Goal: Transaction & Acquisition: Purchase product/service

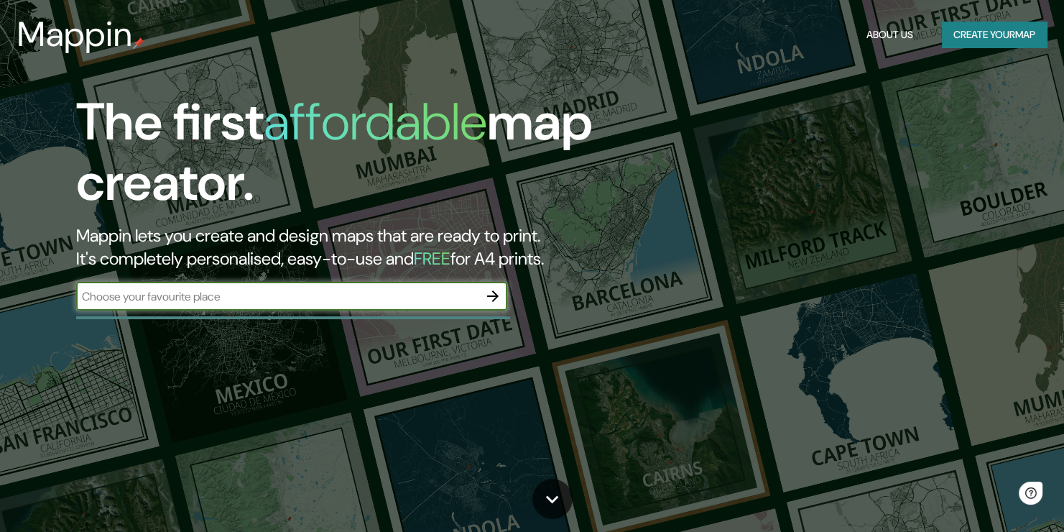
click at [124, 300] on input "text" at bounding box center [277, 296] width 402 height 17
click at [83, 296] on input "jaguey [PERSON_NAME]" at bounding box center [277, 296] width 402 height 17
type input "Jaguey [PERSON_NAME]"
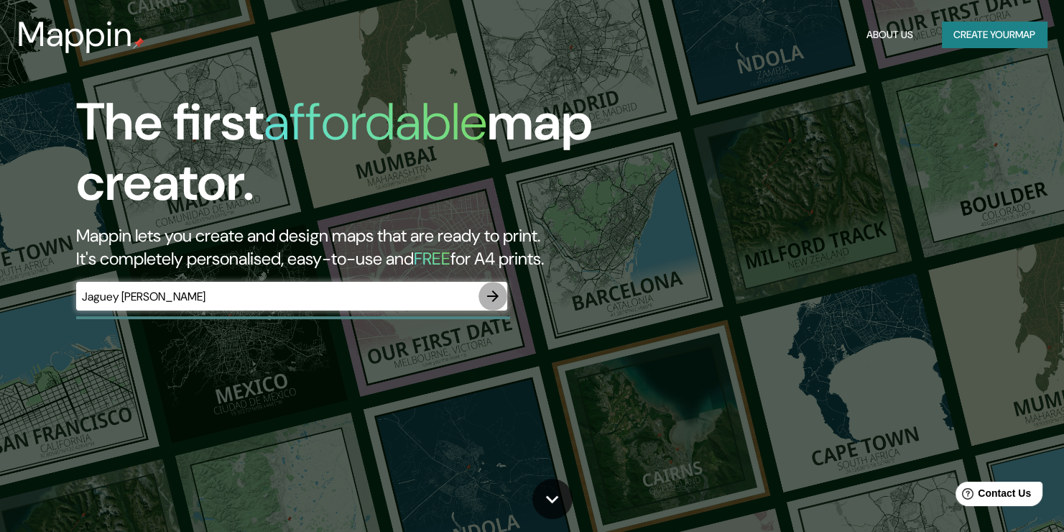
click at [485, 292] on icon "button" at bounding box center [492, 295] width 17 height 17
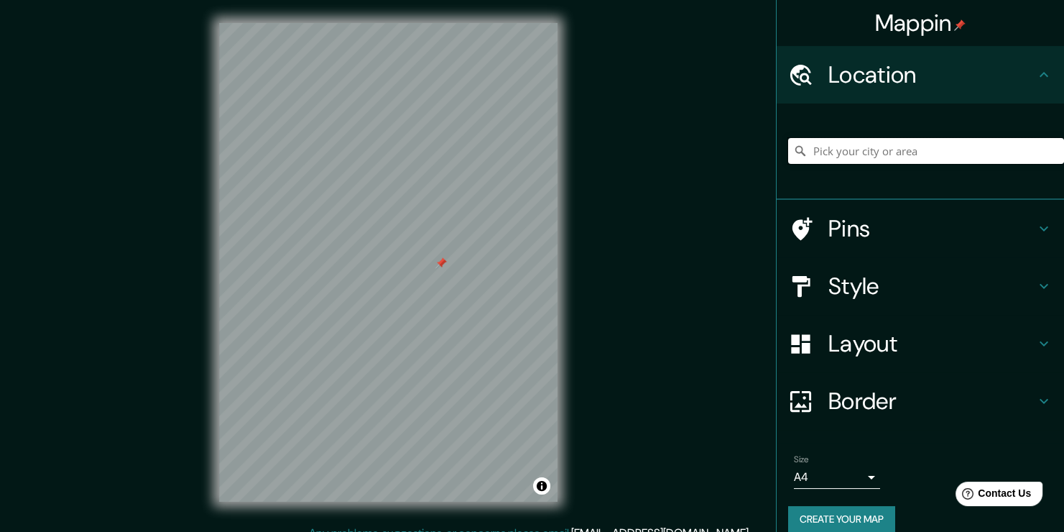
click at [857, 147] on input "Pick your city or area" at bounding box center [926, 151] width 276 height 26
click at [858, 149] on input "Pick your city or area" at bounding box center [926, 151] width 276 height 26
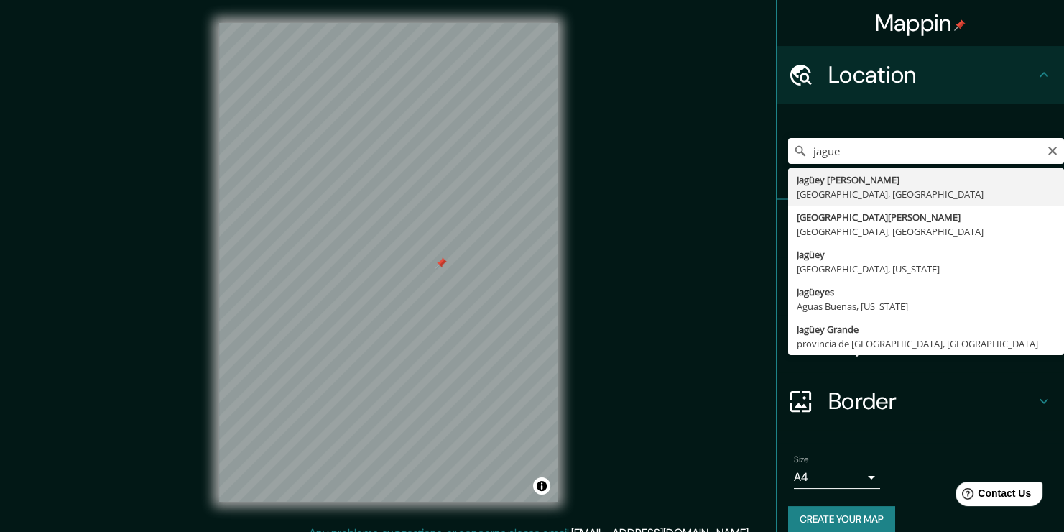
type input "Jagüey de Téllez, [GEOGRAPHIC_DATA], [GEOGRAPHIC_DATA]"
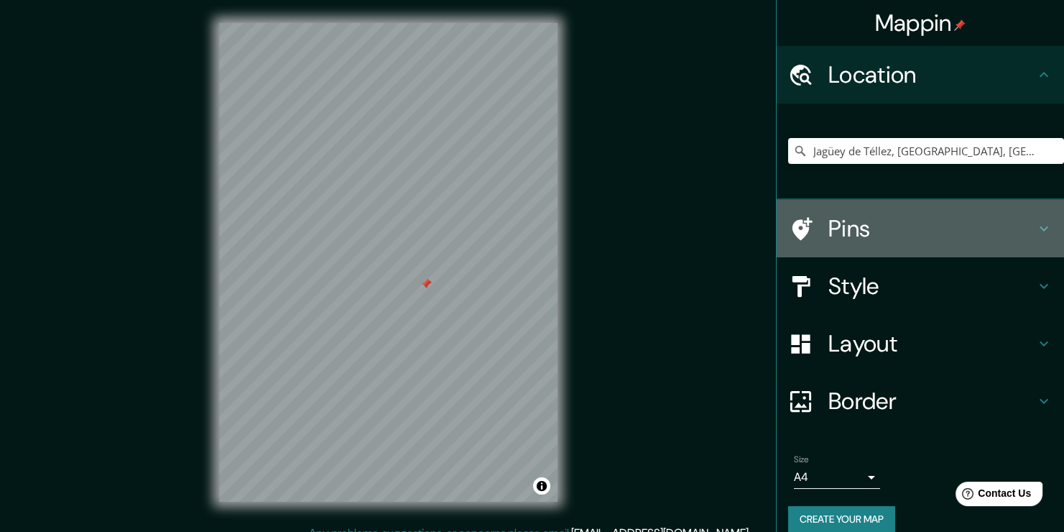
click at [829, 227] on h4 "Pins" at bounding box center [932, 228] width 207 height 29
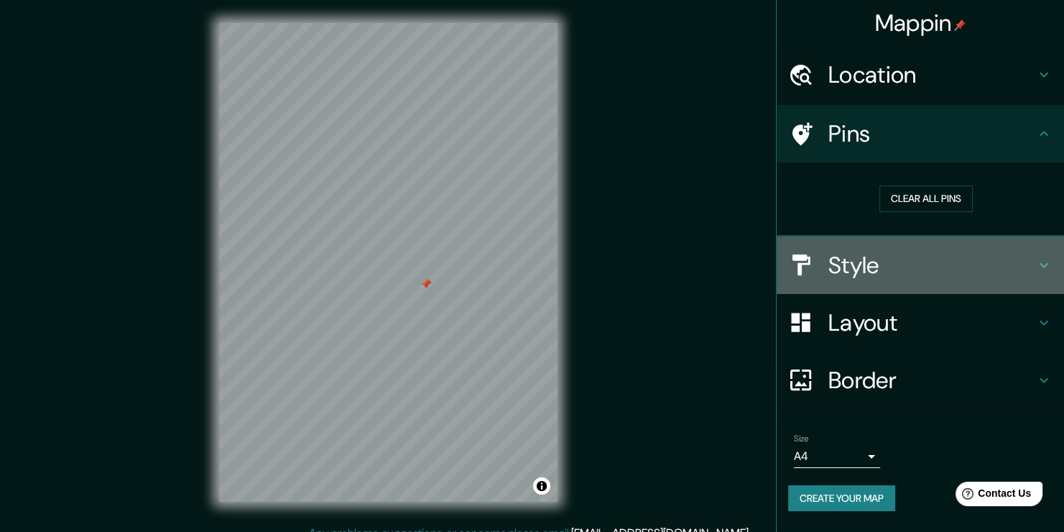
click at [889, 264] on h4 "Style" at bounding box center [932, 265] width 207 height 29
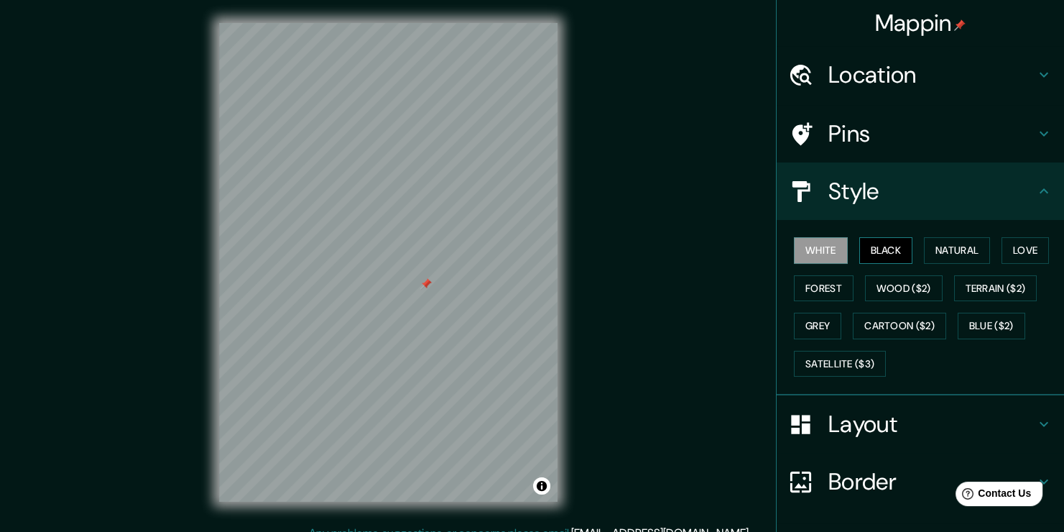
click at [882, 247] on button "Black" at bounding box center [887, 250] width 54 height 27
click at [935, 253] on button "Natural" at bounding box center [957, 250] width 66 height 27
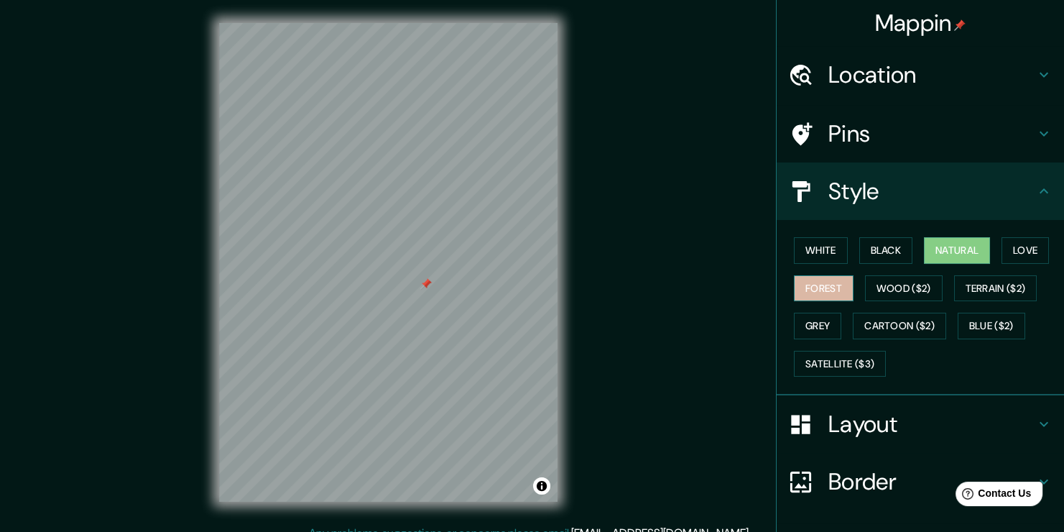
click at [837, 275] on button "Forest" at bounding box center [824, 288] width 60 height 27
click at [875, 289] on button "Wood ($2)" at bounding box center [904, 288] width 78 height 27
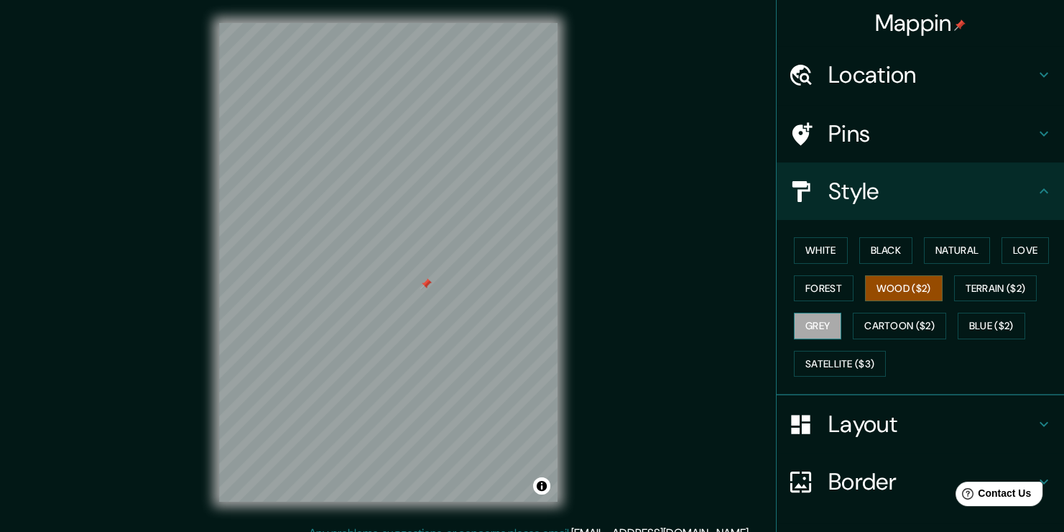
click at [819, 323] on button "Grey" at bounding box center [817, 326] width 47 height 27
click at [885, 329] on button "Cartoon ($2)" at bounding box center [899, 326] width 93 height 27
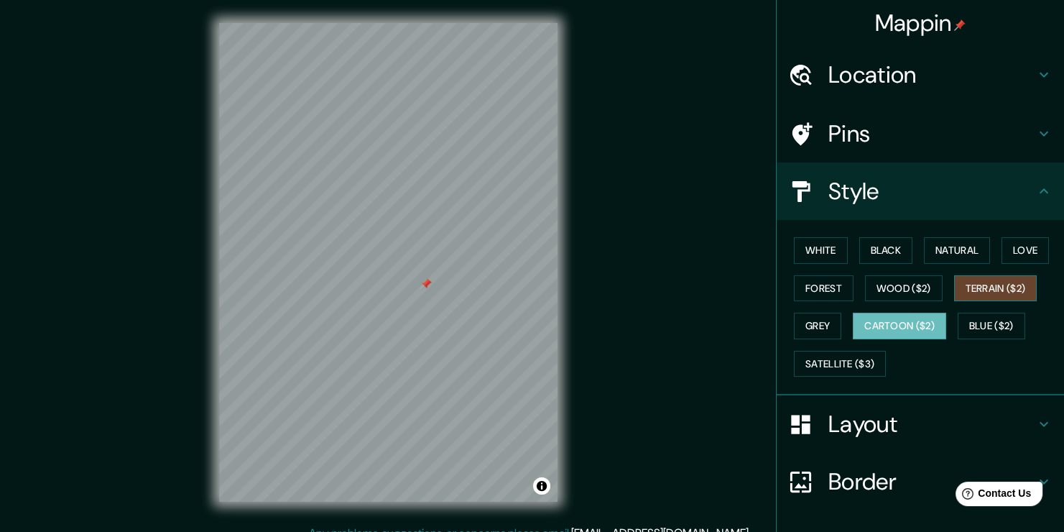
click at [977, 291] on button "Terrain ($2)" at bounding box center [995, 288] width 83 height 27
click at [1018, 248] on button "Love" at bounding box center [1025, 250] width 47 height 27
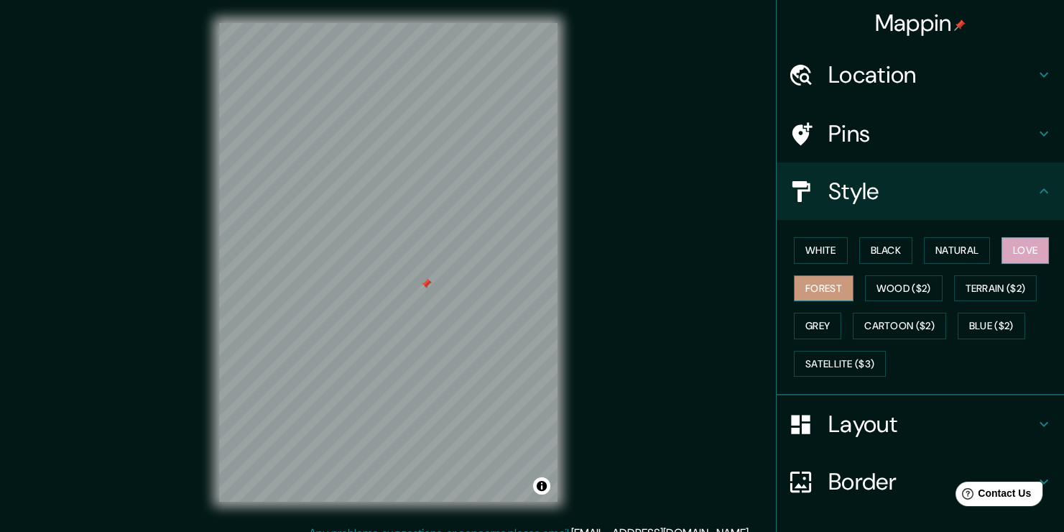
click at [827, 290] on button "Forest" at bounding box center [824, 288] width 60 height 27
click at [1001, 186] on h4 "Style" at bounding box center [932, 191] width 207 height 29
click at [1040, 190] on icon at bounding box center [1044, 190] width 9 height 5
click at [962, 420] on h4 "Layout" at bounding box center [932, 424] width 207 height 29
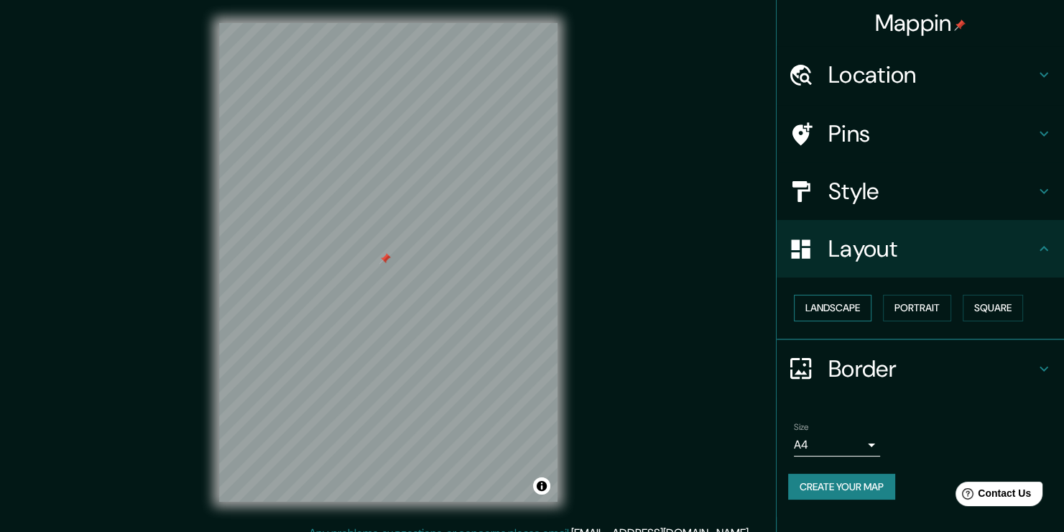
click at [847, 308] on button "Landscape" at bounding box center [833, 308] width 78 height 27
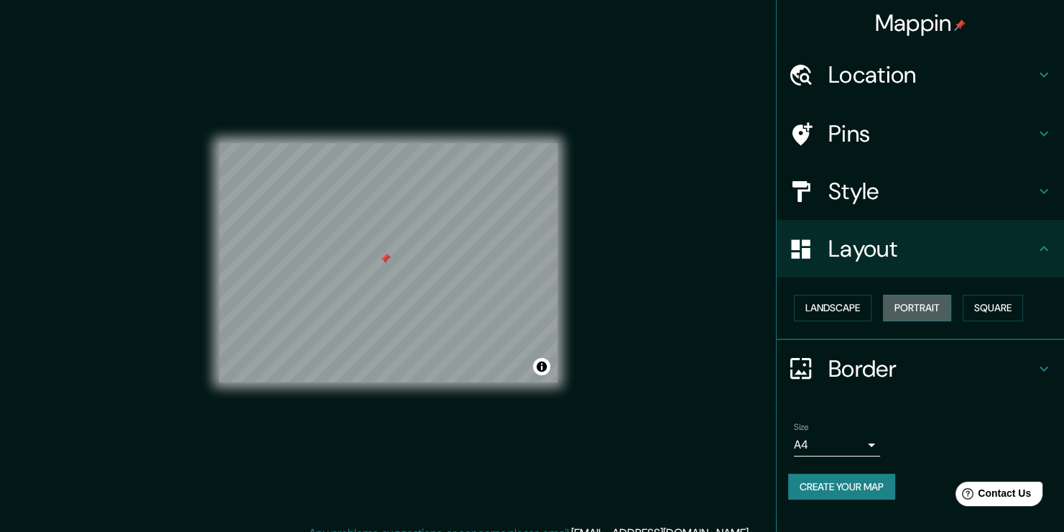
click at [905, 308] on button "Portrait" at bounding box center [917, 308] width 68 height 27
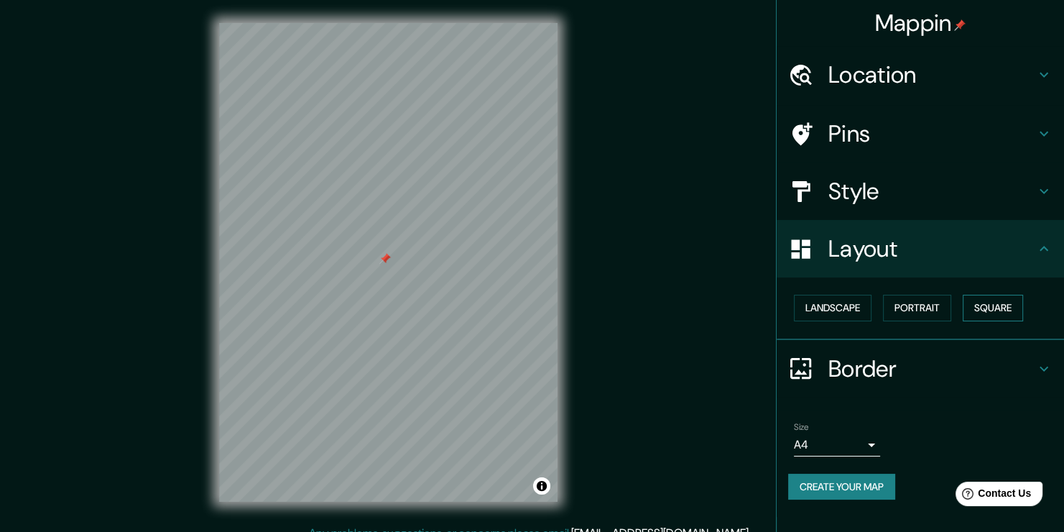
click at [991, 308] on button "Square" at bounding box center [993, 308] width 60 height 27
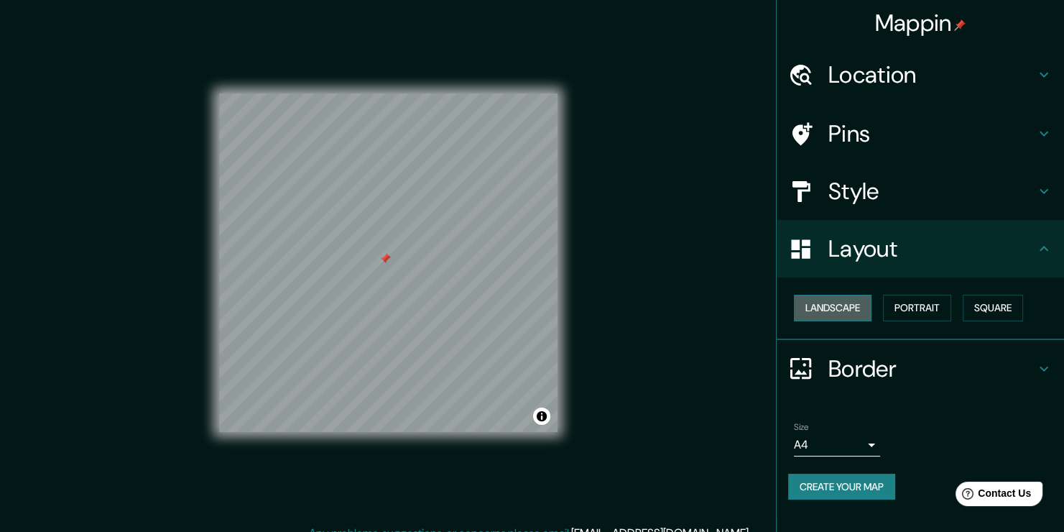
click at [832, 310] on button "Landscape" at bounding box center [833, 308] width 78 height 27
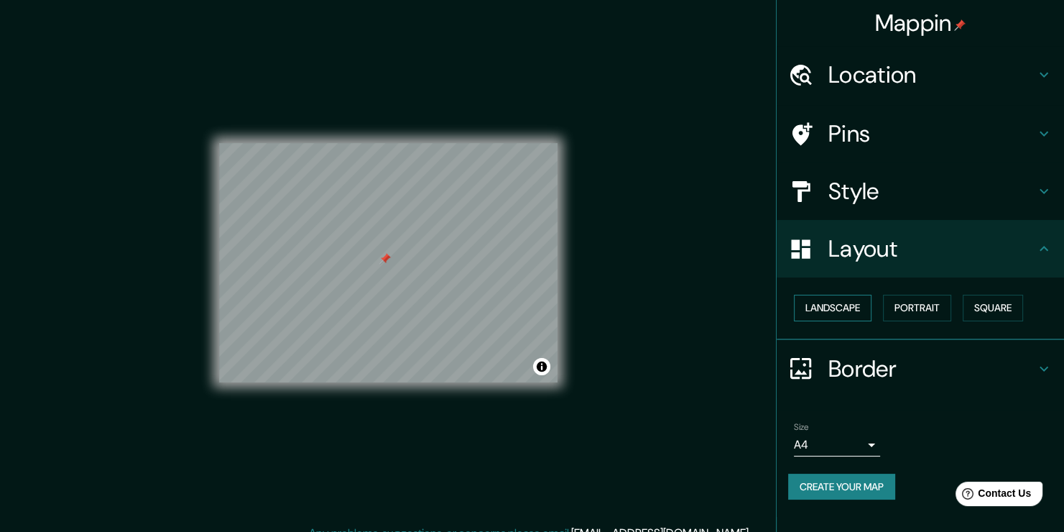
click at [834, 305] on button "Landscape" at bounding box center [833, 308] width 78 height 27
click at [890, 305] on button "Portrait" at bounding box center [917, 308] width 68 height 27
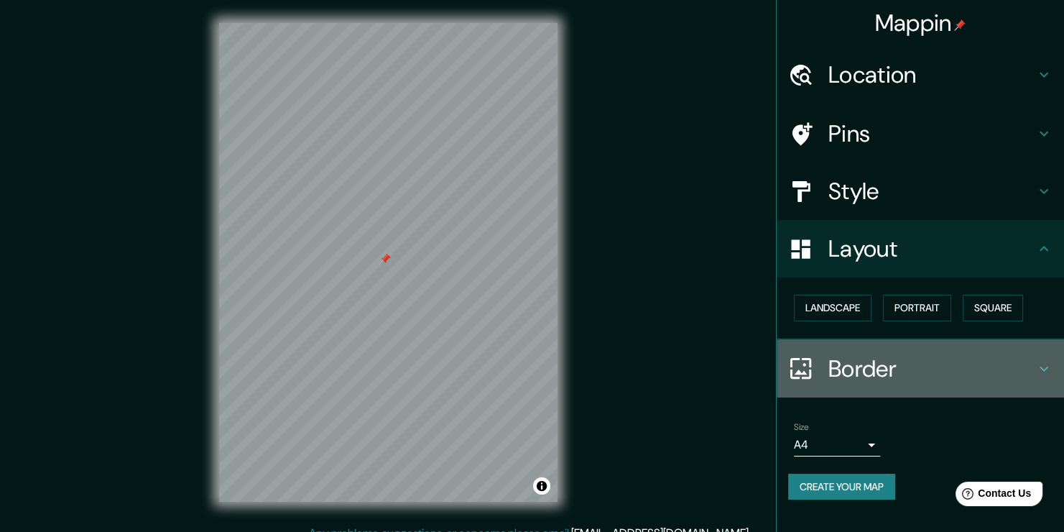
click at [873, 374] on h4 "Border" at bounding box center [932, 368] width 207 height 29
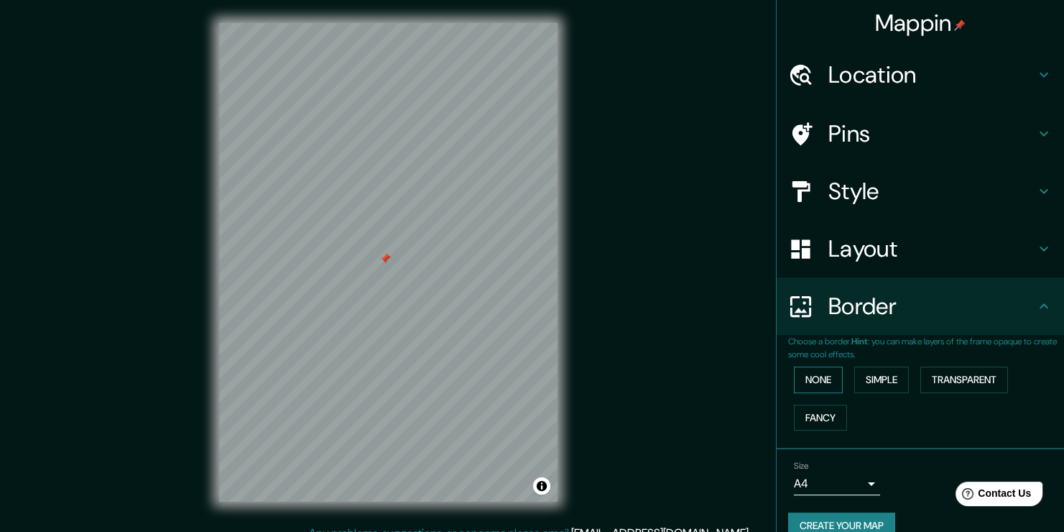
click at [804, 384] on button "None" at bounding box center [818, 380] width 49 height 27
click at [862, 382] on button "Simple" at bounding box center [882, 380] width 55 height 27
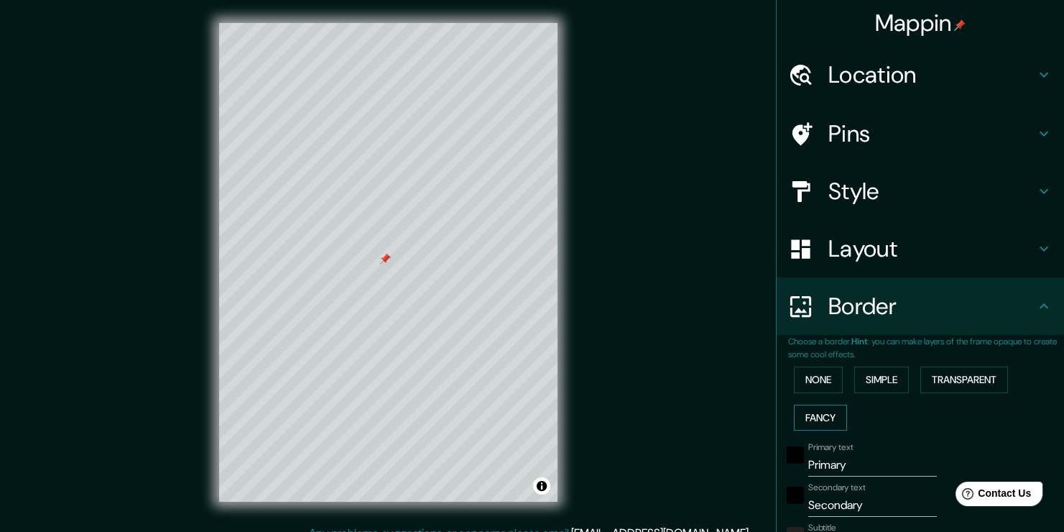
click at [821, 409] on button "Fancy" at bounding box center [820, 418] width 53 height 27
drag, startPoint x: 954, startPoint y: 383, endPoint x: 883, endPoint y: 392, distance: 71.7
click at [954, 383] on button "Transparent" at bounding box center [965, 380] width 88 height 27
click at [811, 377] on button "None" at bounding box center [818, 380] width 49 height 27
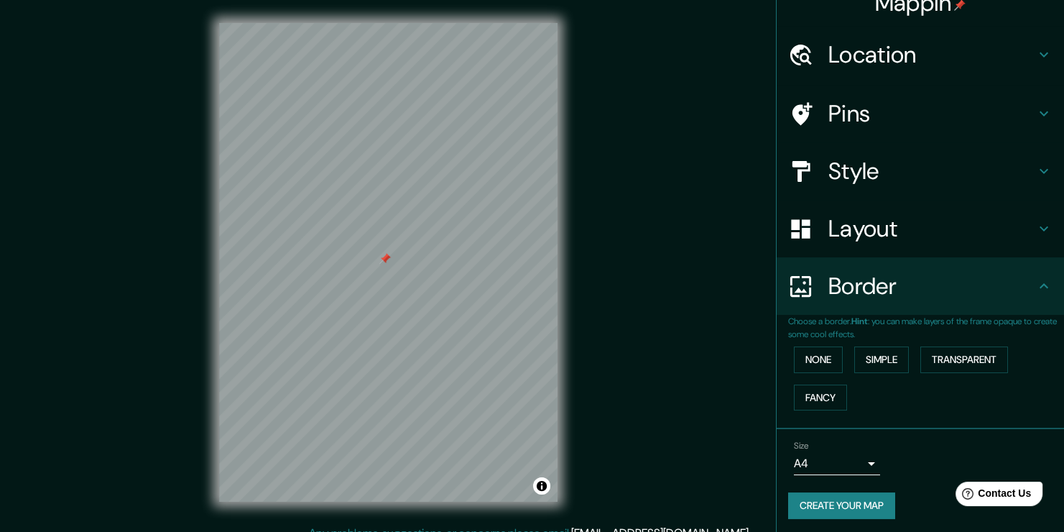
scroll to position [23, 0]
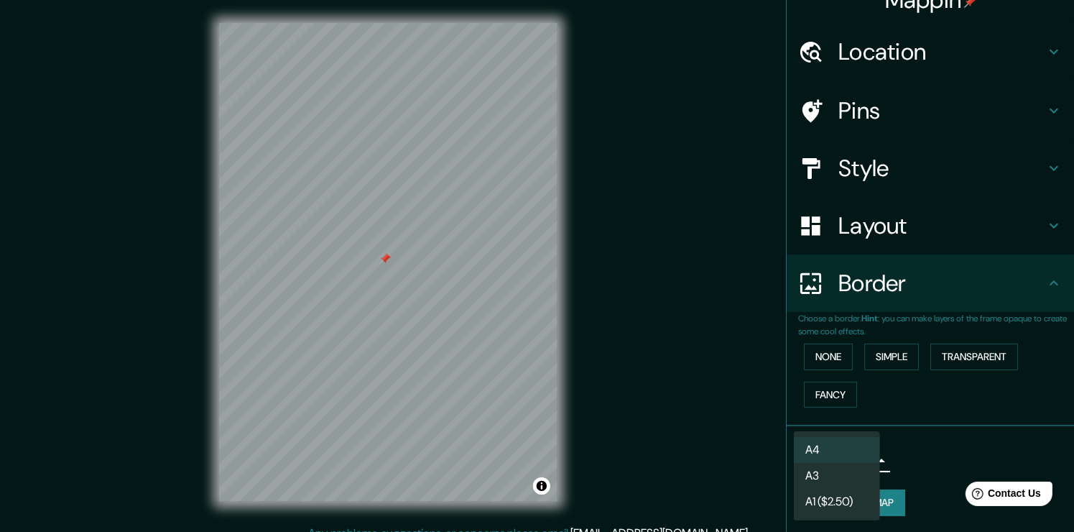
click at [855, 466] on body "Mappin Location [GEOGRAPHIC_DATA], [GEOGRAPHIC_DATA], [GEOGRAPHIC_DATA] Pins St…" at bounding box center [537, 266] width 1074 height 532
click at [840, 479] on li "A3" at bounding box center [837, 476] width 86 height 26
click at [853, 462] on body "Mappin Location [GEOGRAPHIC_DATA], [GEOGRAPHIC_DATA], [GEOGRAPHIC_DATA] Pins St…" at bounding box center [537, 266] width 1074 height 532
click at [852, 441] on li "A4" at bounding box center [837, 450] width 86 height 26
type input "single"
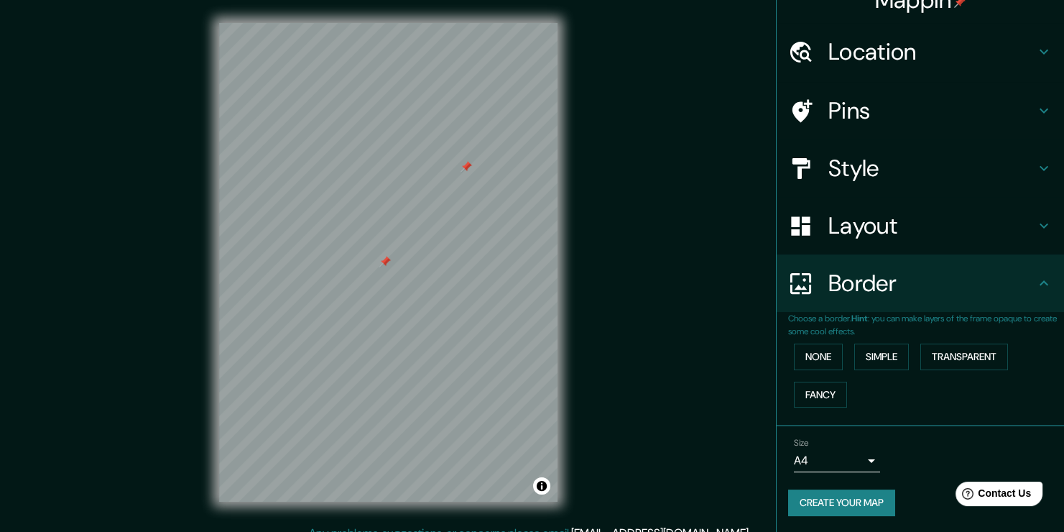
drag, startPoint x: 468, startPoint y: 167, endPoint x: 461, endPoint y: 167, distance: 7.2
click at [461, 167] on div at bounding box center [466, 166] width 11 height 11
click at [813, 500] on button "Create your map" at bounding box center [841, 502] width 107 height 27
click at [847, 504] on div "Create your map" at bounding box center [920, 502] width 264 height 27
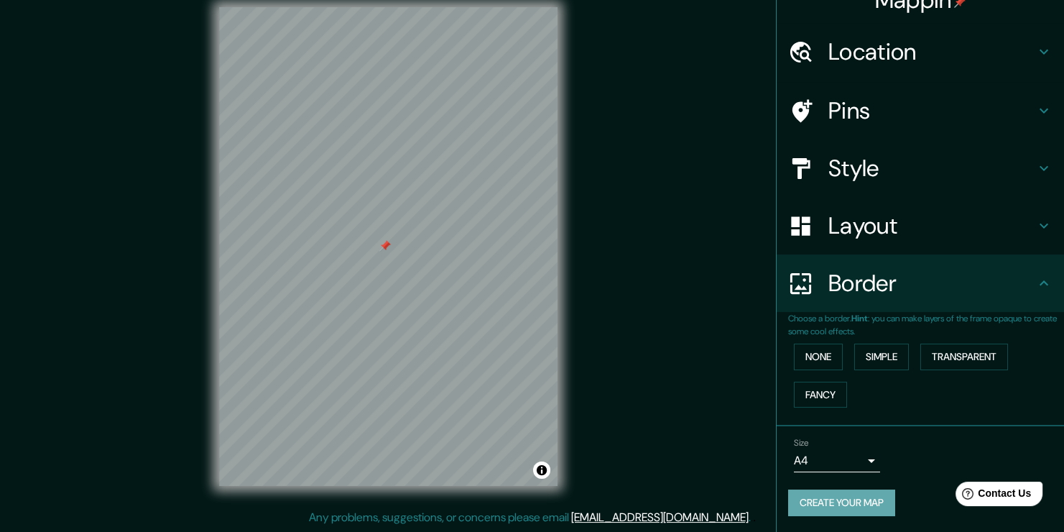
click at [855, 499] on button "Create your map" at bounding box center [841, 502] width 107 height 27
